Goal: Task Accomplishment & Management: Manage account settings

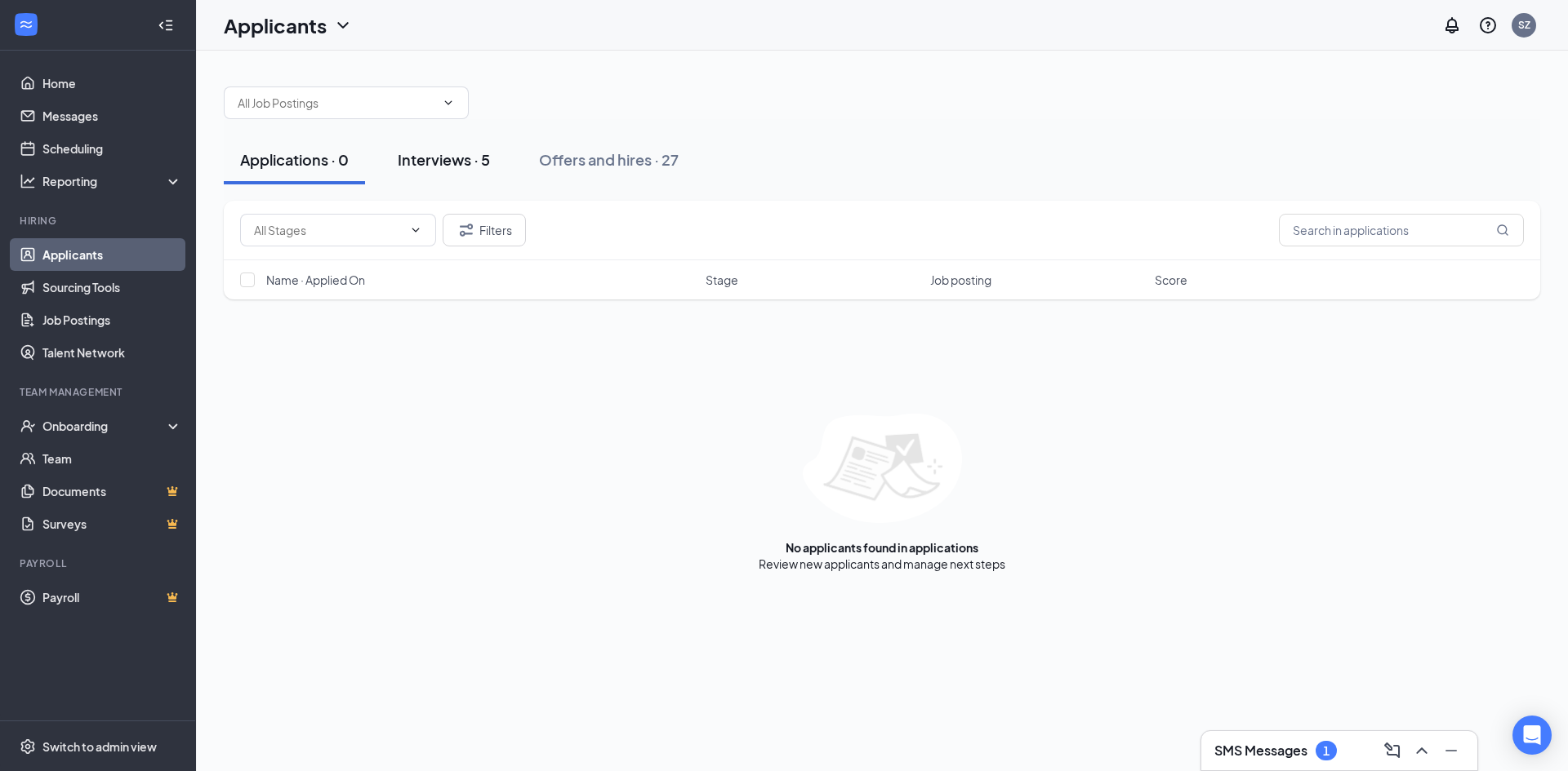
click at [479, 169] on div "Interviews · 5" at bounding box center [443, 159] width 92 height 20
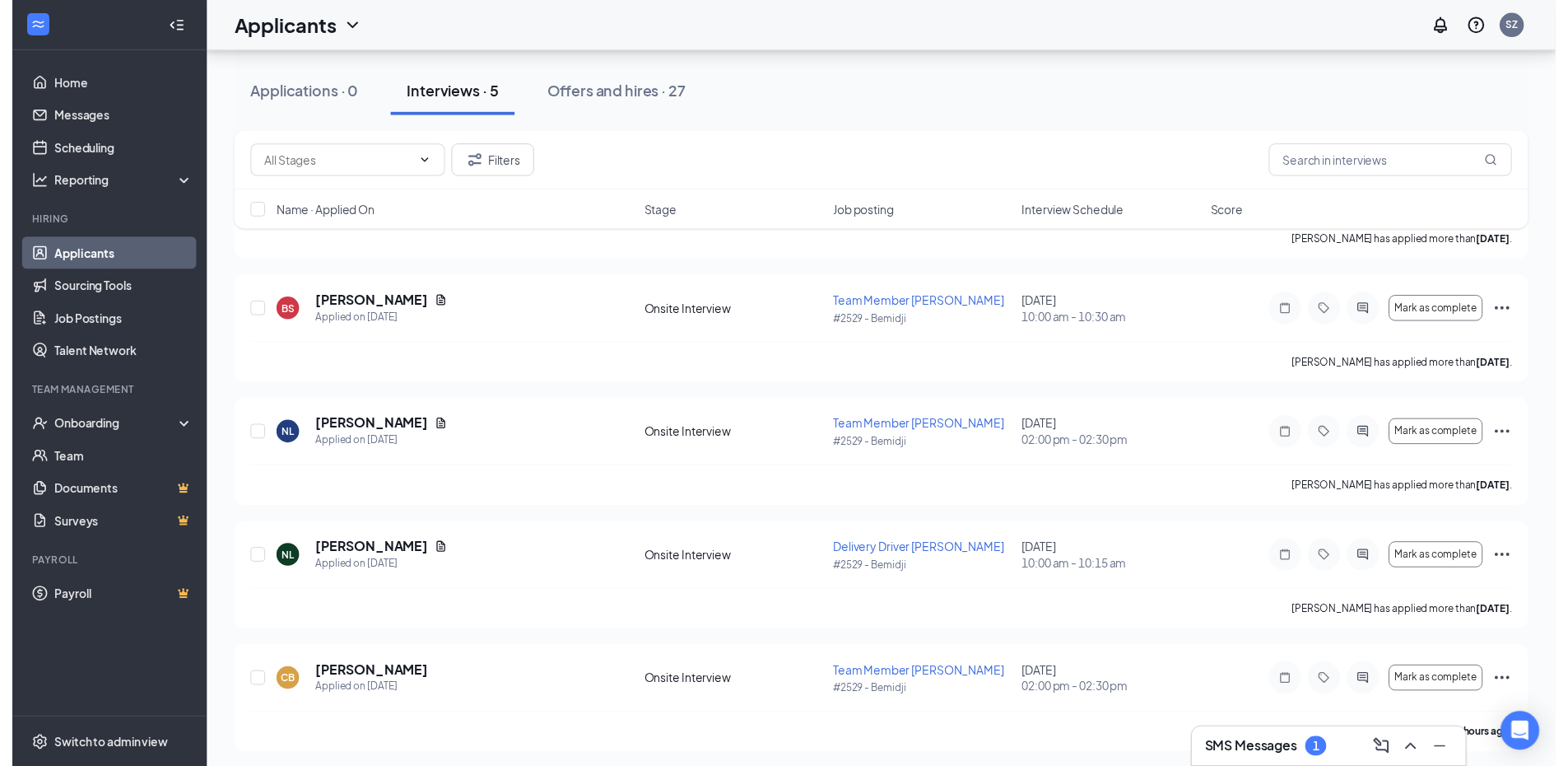
scroll to position [169, 0]
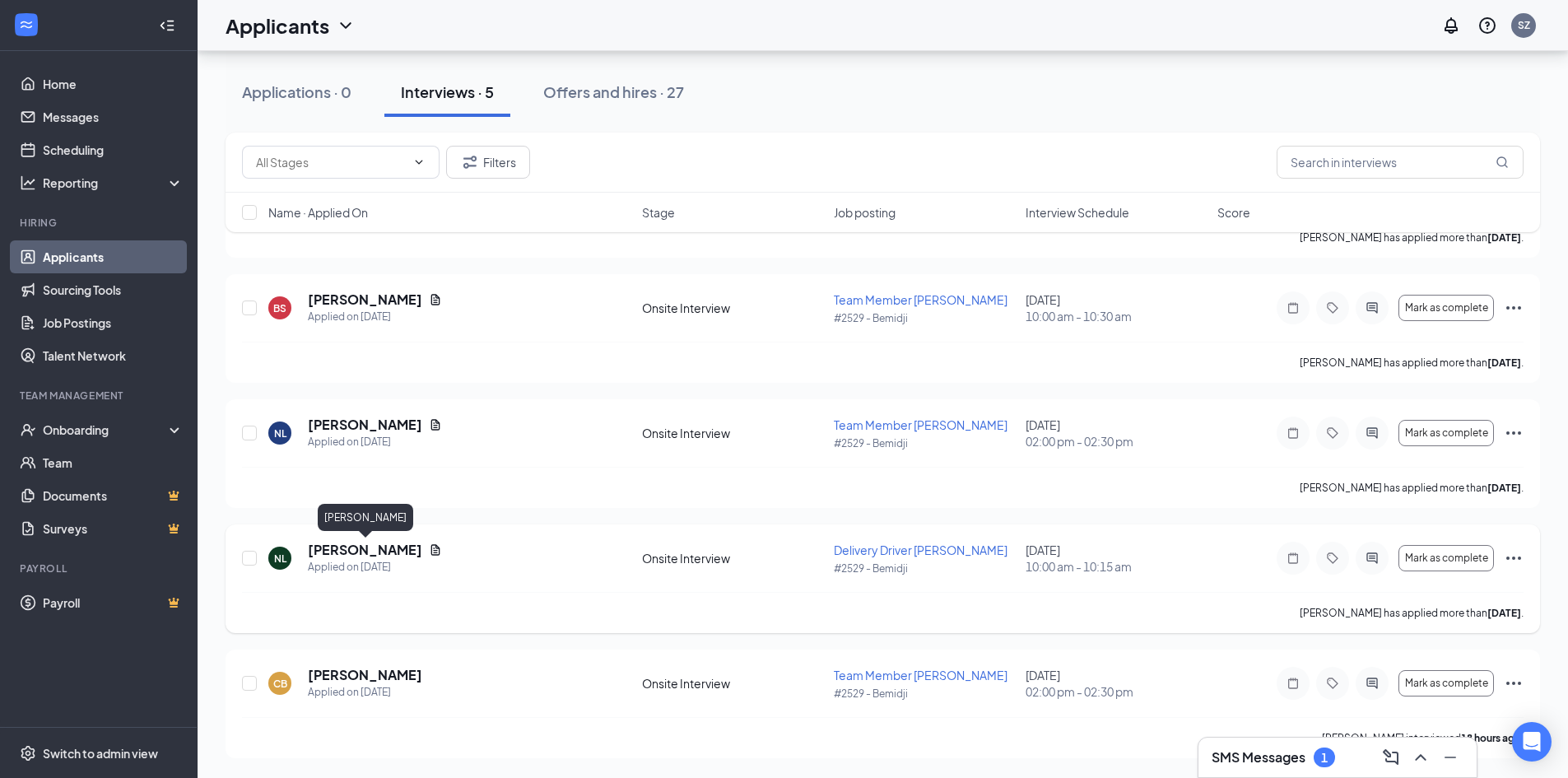
click at [387, 546] on h5 "[PERSON_NAME]" at bounding box center [365, 550] width 114 height 19
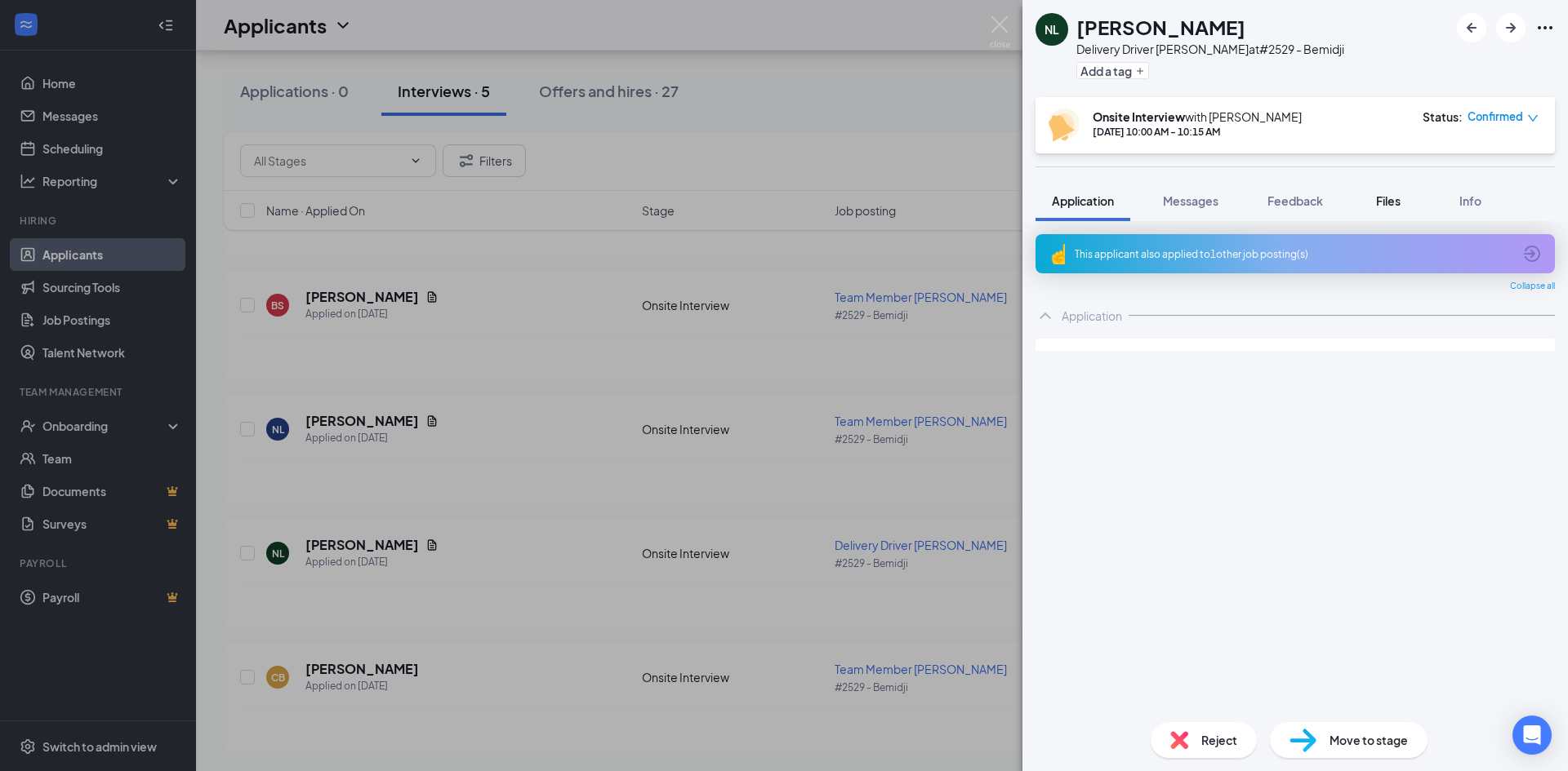
click at [1397, 200] on span "Files" at bounding box center [1388, 200] width 24 height 15
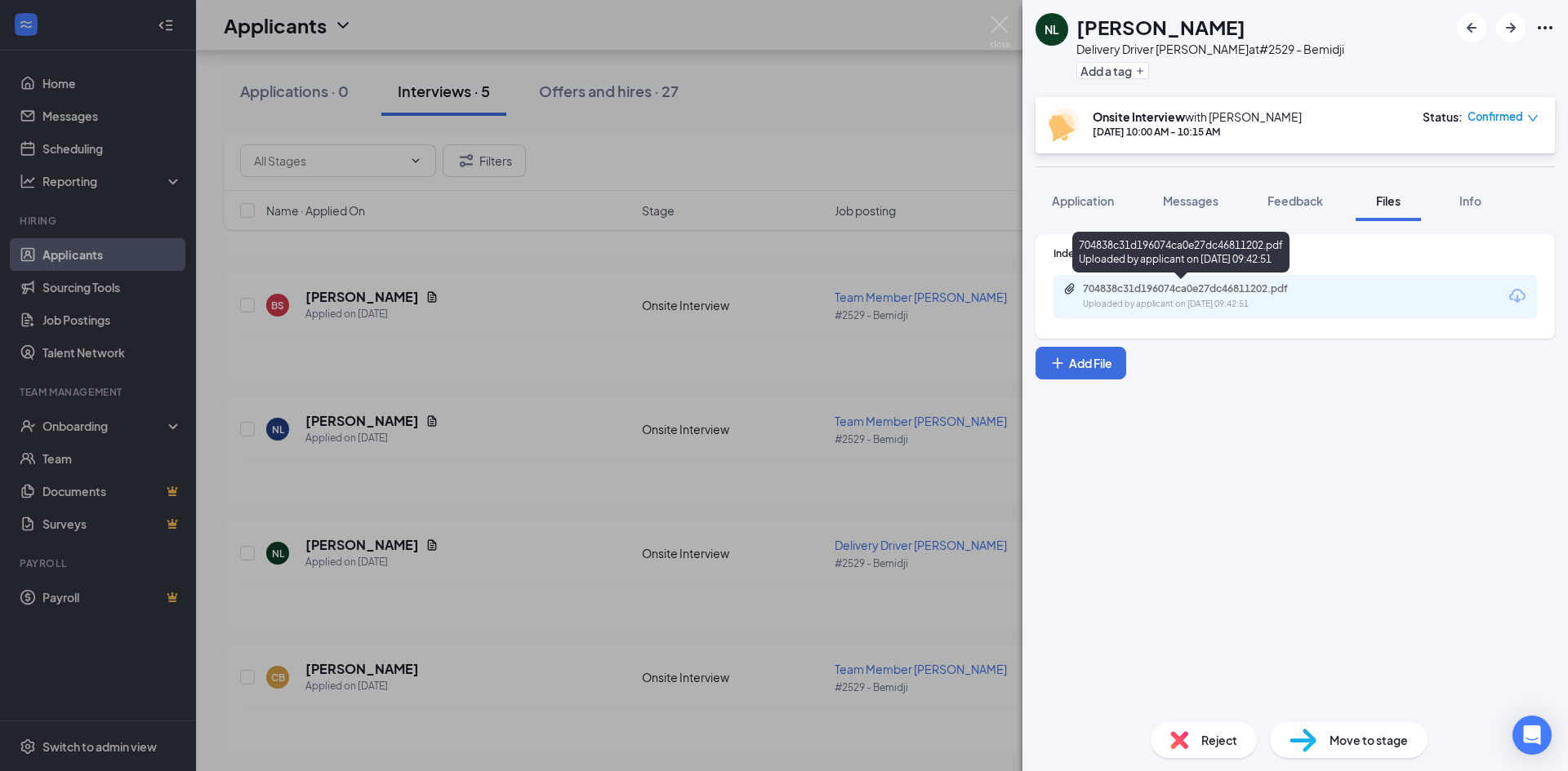
click at [1192, 304] on div "Uploaded by applicant on [DATE] 09:42:51" at bounding box center [1205, 304] width 245 height 13
click at [765, 270] on div "NL [PERSON_NAME] Delivery Driver [PERSON_NAME] at #2529 - Bemidji Add a tag Ons…" at bounding box center [784, 385] width 1568 height 771
